Goal: Task Accomplishment & Management: Manage account settings

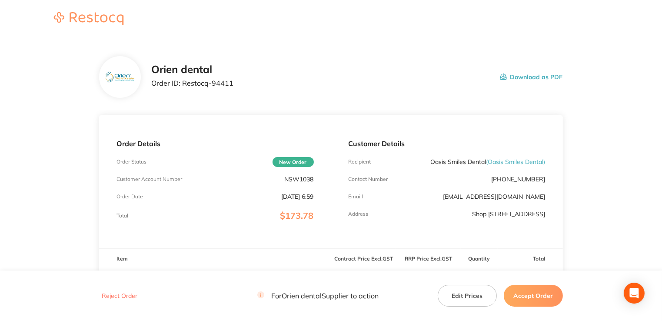
click at [305, 185] on div "Order Details Order Status New Order Customer Account Number NSW1038 Order Date…" at bounding box center [215, 181] width 232 height 133
click at [307, 180] on p "NSW1038" at bounding box center [299, 178] width 29 height 7
copy p "NSW1038"
click at [314, 209] on div "Order Details Order Status New Order Customer Account Number NSW1038 Order Date…" at bounding box center [215, 181] width 232 height 133
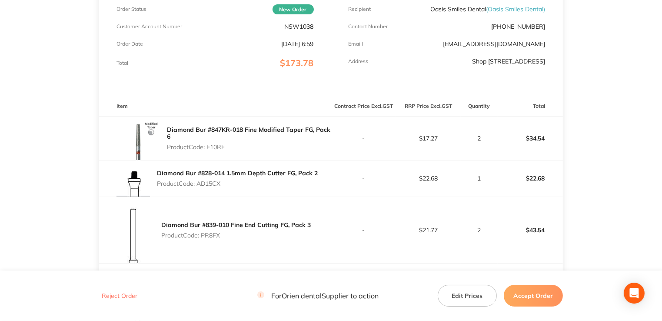
scroll to position [174, 0]
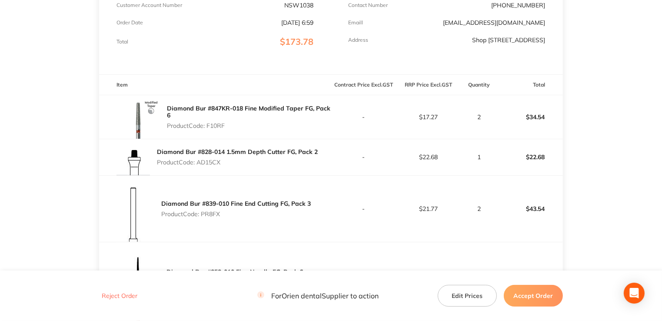
click at [218, 124] on p "Product Code: F10RF" at bounding box center [249, 125] width 164 height 7
copy p "F10RF"
click at [214, 162] on p "Product Code: AD15CX" at bounding box center [237, 162] width 161 height 7
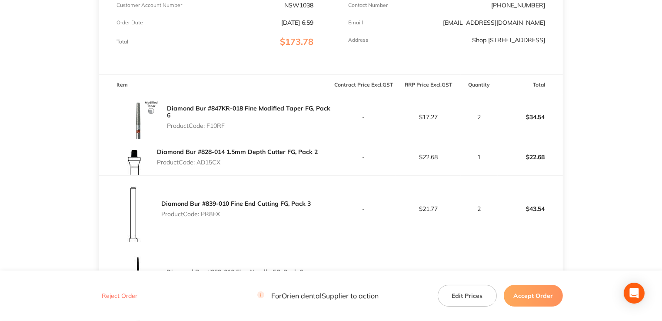
copy p "AD15CX"
click at [209, 214] on p "Product Code: PR8FX" at bounding box center [235, 213] width 149 height 7
copy p "PR8FX"
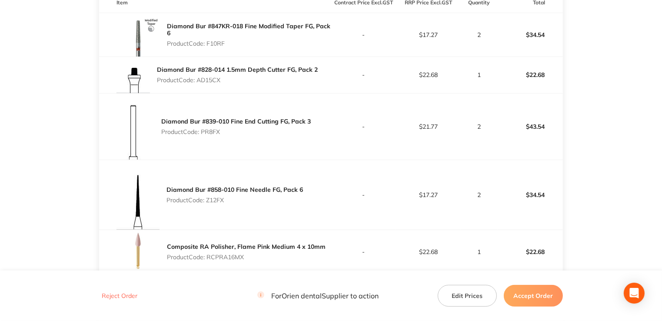
scroll to position [261, 0]
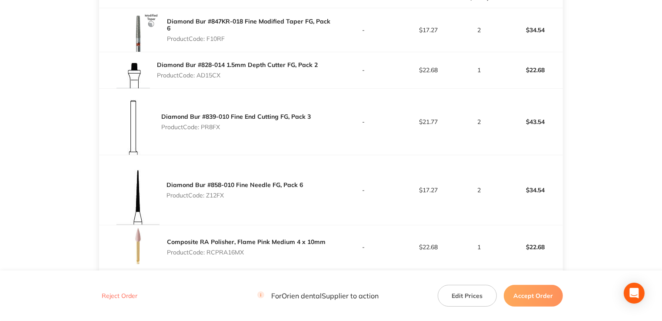
click at [210, 192] on p "Product Code: Z12FX" at bounding box center [234, 195] width 136 height 7
click at [217, 195] on p "Product Code: Z12FX" at bounding box center [234, 195] width 136 height 7
copy p "Z12FX"
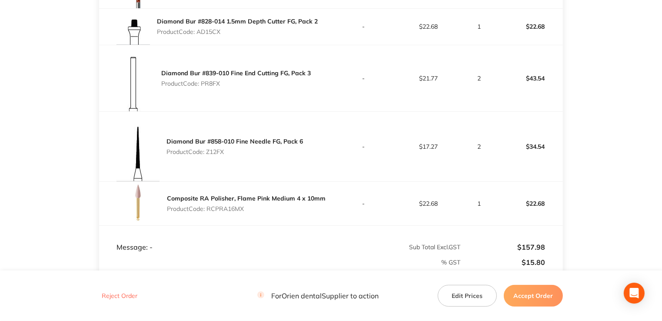
click at [226, 206] on p "Product Code: RCPRA16MX" at bounding box center [246, 208] width 159 height 7
copy p "RCPRA16MX"
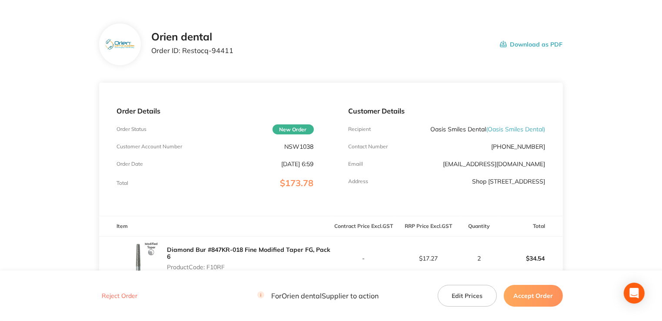
scroll to position [29, 0]
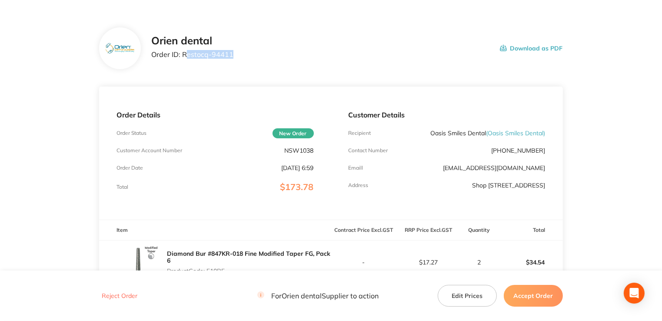
drag, startPoint x: 248, startPoint y: 57, endPoint x: 184, endPoint y: 57, distance: 63.4
click at [184, 57] on div "Orien dental Order ID: Restocq- 94411 Download as PDF" at bounding box center [356, 48] width 411 height 27
click at [182, 55] on p "Order ID: Restocq- 94411" at bounding box center [192, 54] width 82 height 8
drag, startPoint x: 182, startPoint y: 55, endPoint x: 233, endPoint y: 53, distance: 51.3
click at [233, 53] on div "Orien dental Order ID: Restocq- 94411 Download as PDF" at bounding box center [356, 48] width 411 height 27
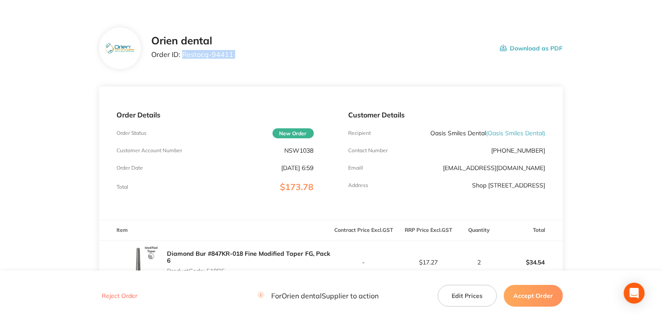
copy p "Restocq- 94411"
click at [521, 301] on button "Accept Order" at bounding box center [532, 296] width 59 height 22
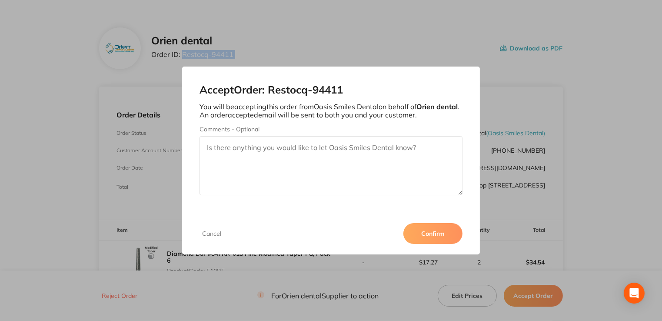
click at [444, 237] on button "Confirm" at bounding box center [432, 233] width 59 height 21
